Goal: Information Seeking & Learning: Learn about a topic

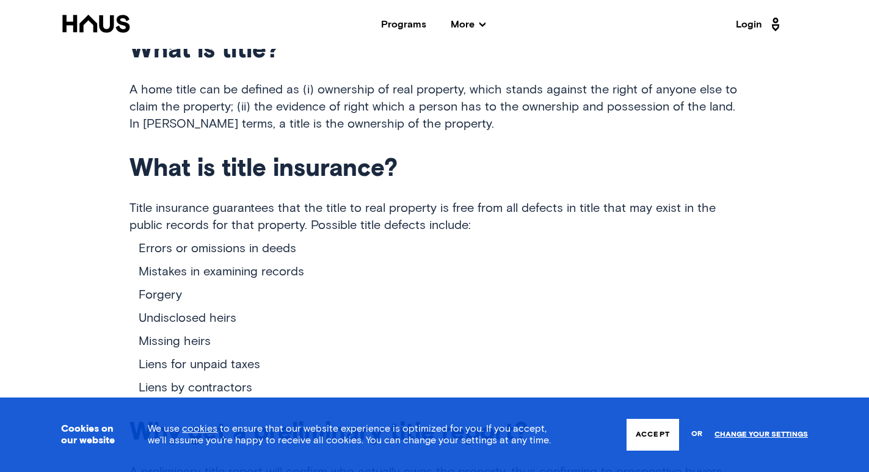
scroll to position [916, 0]
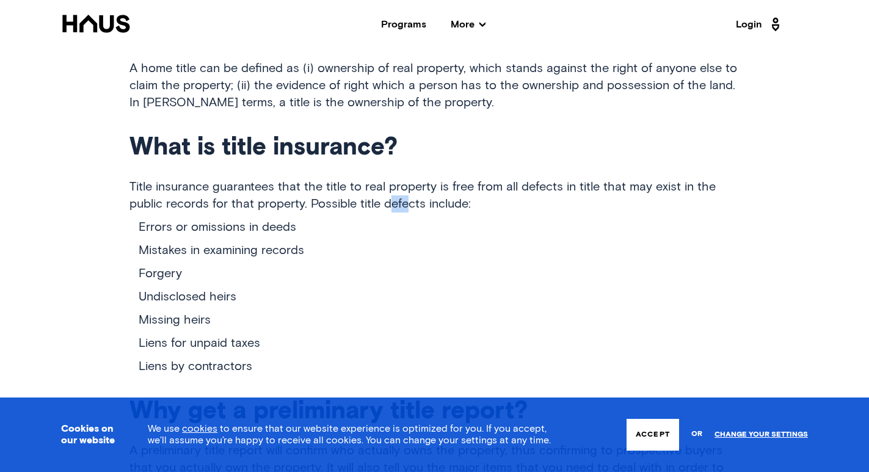
drag, startPoint x: 395, startPoint y: 193, endPoint x: 431, endPoint y: 181, distance: 38.1
click at [428, 182] on p "Title insurance guarantees that the title to real property is free from all def…" at bounding box center [435, 195] width 611 height 34
click at [438, 180] on p "Title insurance guarantees that the title to real property is free from all def…" at bounding box center [435, 195] width 611 height 34
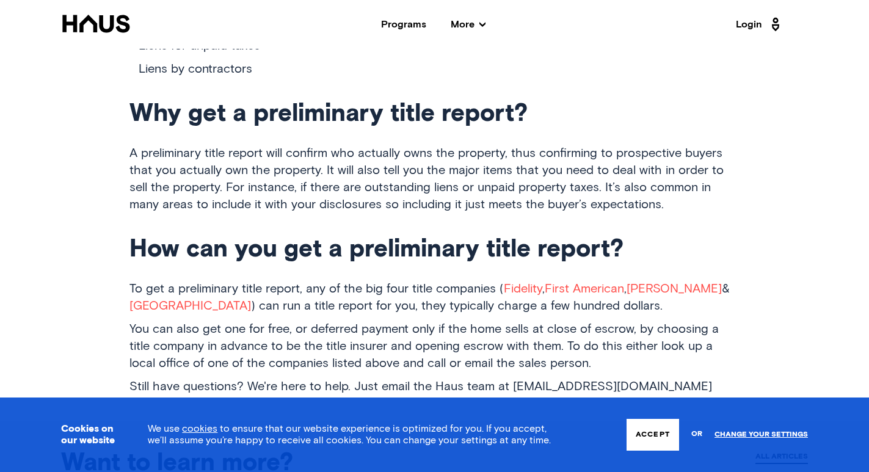
scroll to position [1222, 0]
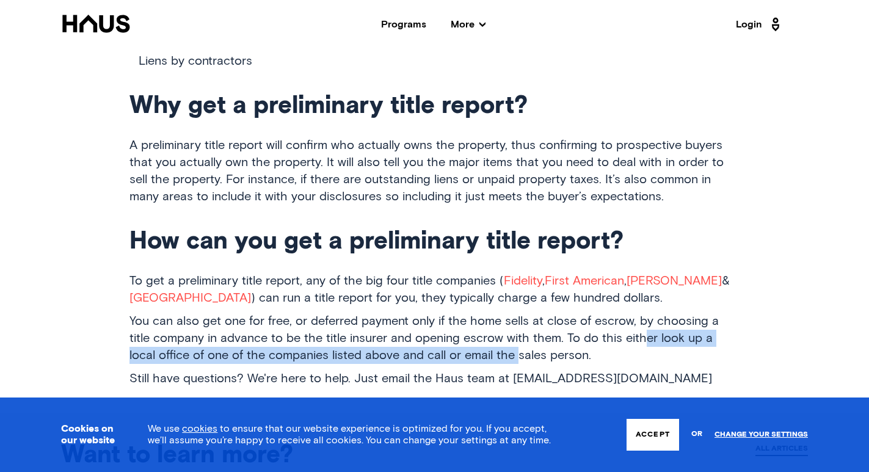
drag, startPoint x: 492, startPoint y: 332, endPoint x: 618, endPoint y: 329, distance: 125.9
click at [618, 329] on p "You can also get one for free, or deferred payment only if the home sells at cl…" at bounding box center [435, 338] width 611 height 51
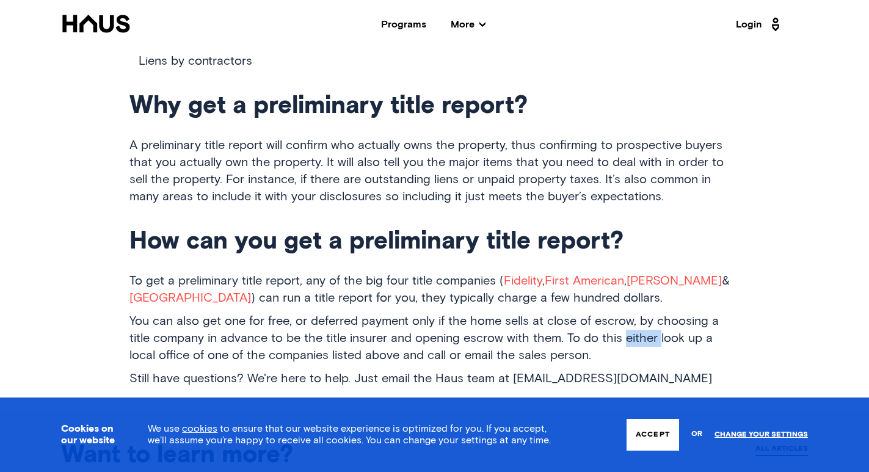
click at [618, 329] on p "You can also get one for free, or deferred payment only if the home sells at cl…" at bounding box center [435, 338] width 611 height 51
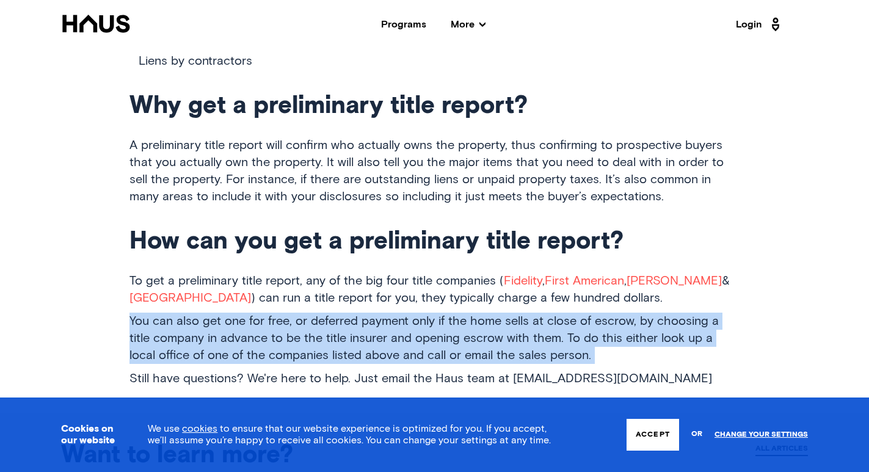
click at [618, 329] on p "You can also get one for free, or deferred payment only if the home sells at cl…" at bounding box center [435, 338] width 611 height 51
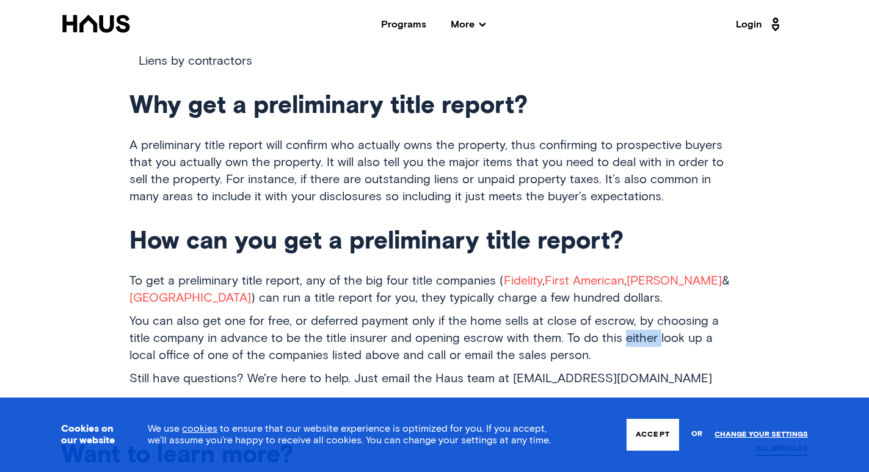
click at [618, 329] on p "You can also get one for free, or deferred payment only if the home sells at cl…" at bounding box center [435, 338] width 611 height 51
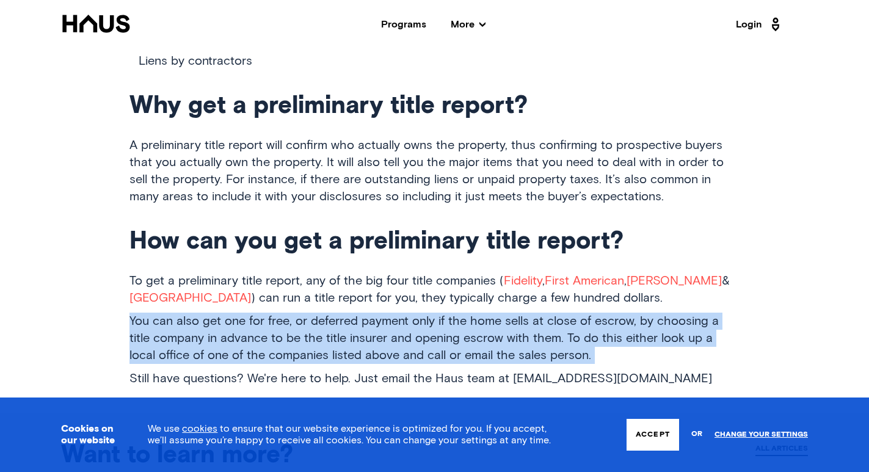
drag, startPoint x: 618, startPoint y: 329, endPoint x: 476, endPoint y: 315, distance: 142.5
click at [476, 315] on p "You can also get one for free, or deferred payment only if the home sells at cl…" at bounding box center [435, 338] width 611 height 51
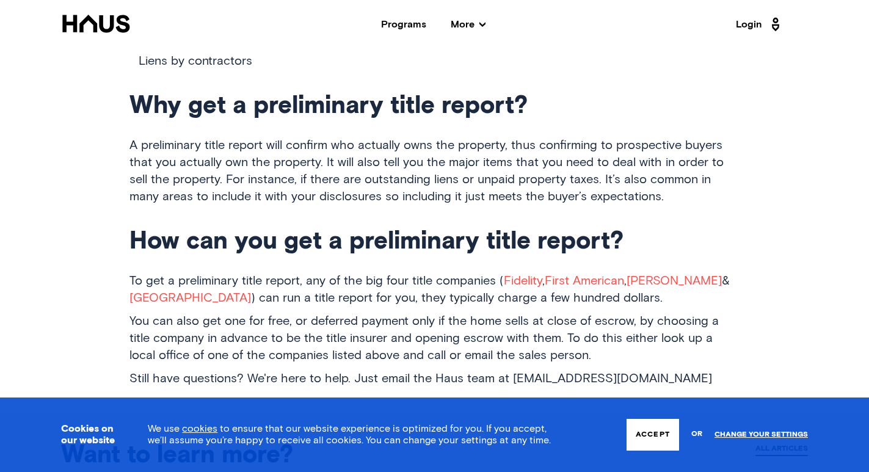
click at [476, 315] on p "You can also get one for free, or deferred payment only if the home sells at cl…" at bounding box center [435, 338] width 611 height 51
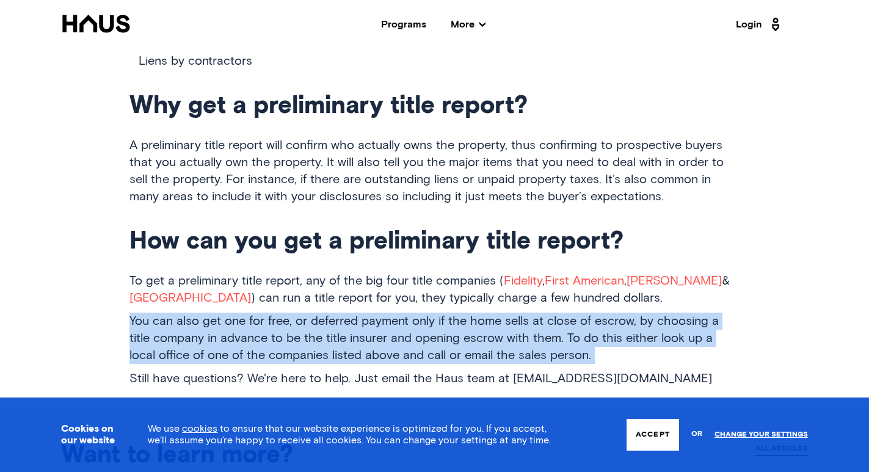
click at [476, 315] on p "You can also get one for free, or deferred payment only if the home sells at cl…" at bounding box center [435, 338] width 611 height 51
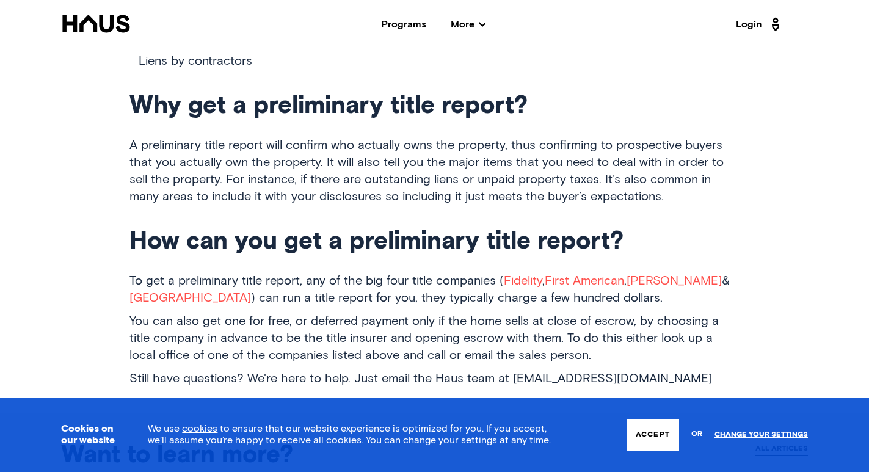
click at [476, 315] on p "You can also get one for free, or deferred payment only if the home sells at cl…" at bounding box center [435, 338] width 611 height 51
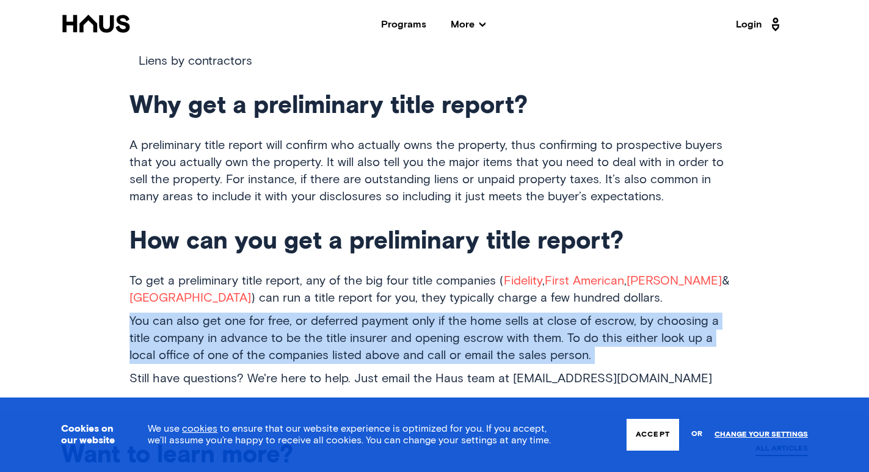
click at [476, 315] on p "You can also get one for free, or deferred payment only if the home sells at cl…" at bounding box center [435, 338] width 611 height 51
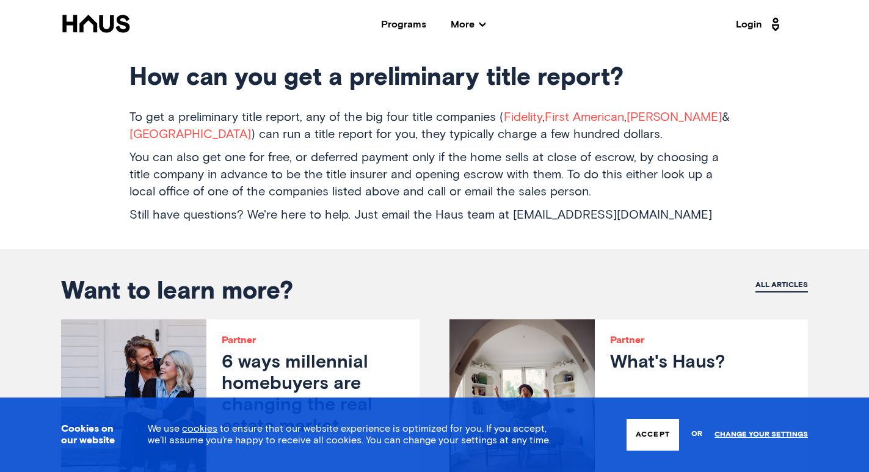
scroll to position [1405, 0]
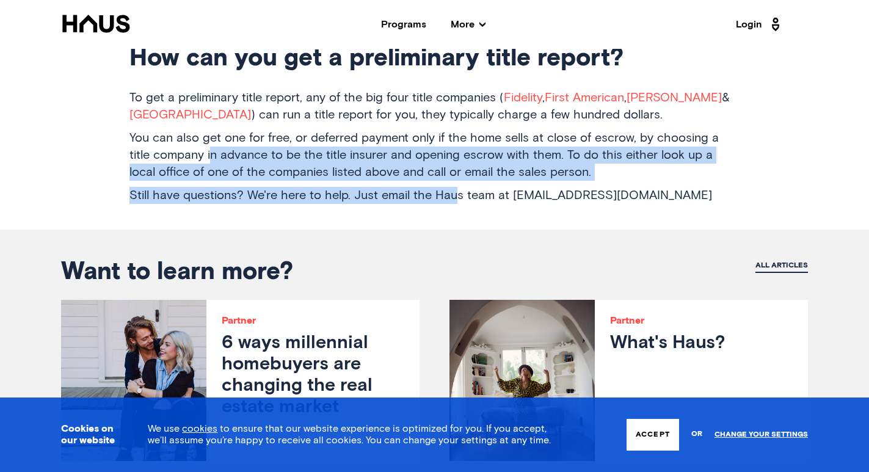
drag, startPoint x: 373, startPoint y: 178, endPoint x: 455, endPoint y: 181, distance: 81.9
click at [362, 149] on p "You can also get one for free, or deferred payment only if the home sells at cl…" at bounding box center [435, 155] width 611 height 51
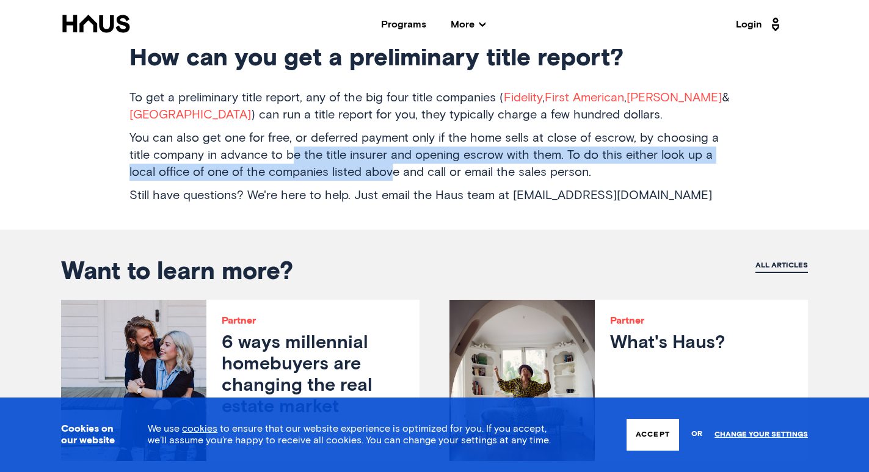
drag, startPoint x: 313, startPoint y: 148, endPoint x: 269, endPoint y: 138, distance: 45.2
click at [269, 138] on p "You can also get one for free, or deferred payment only if the home sells at cl…" at bounding box center [435, 155] width 611 height 51
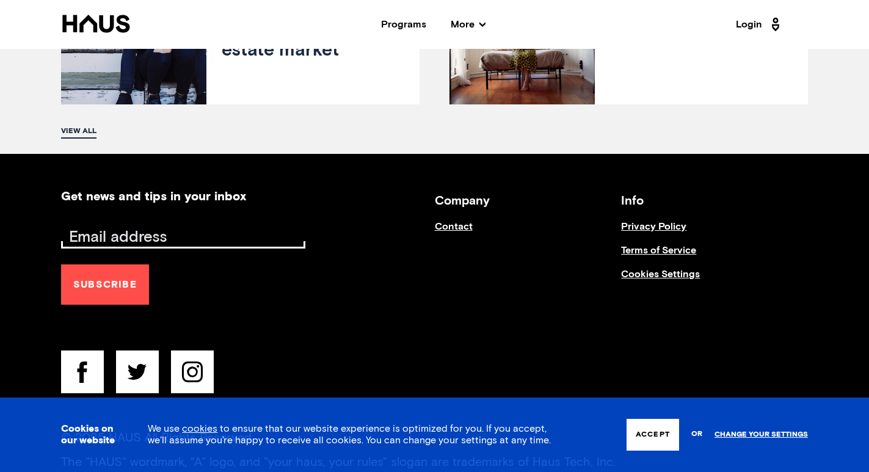
scroll to position [1833, 0]
